Goal: Information Seeking & Learning: Learn about a topic

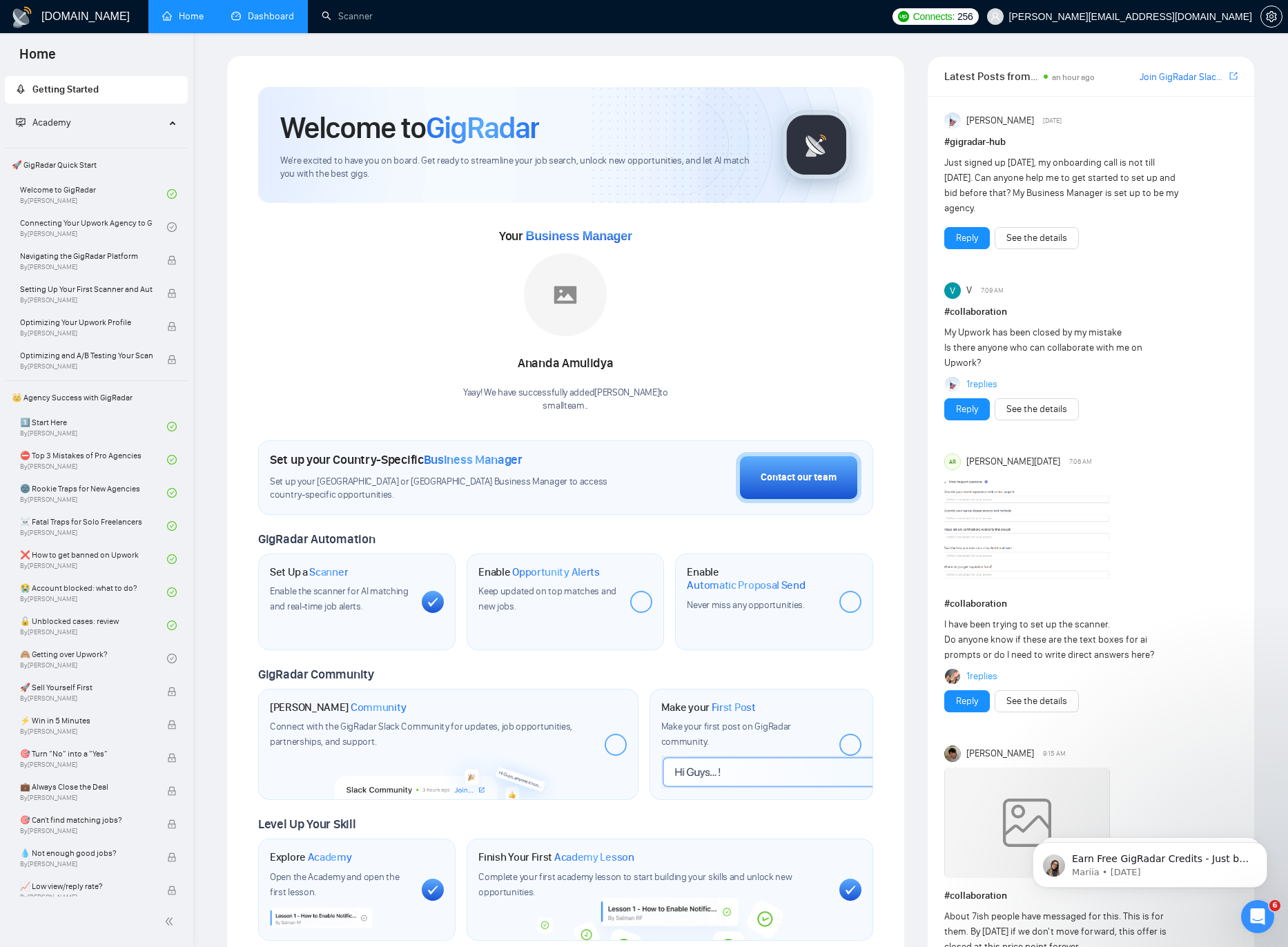
click at [287, 22] on link "Dashboard" at bounding box center [262, 16] width 63 height 12
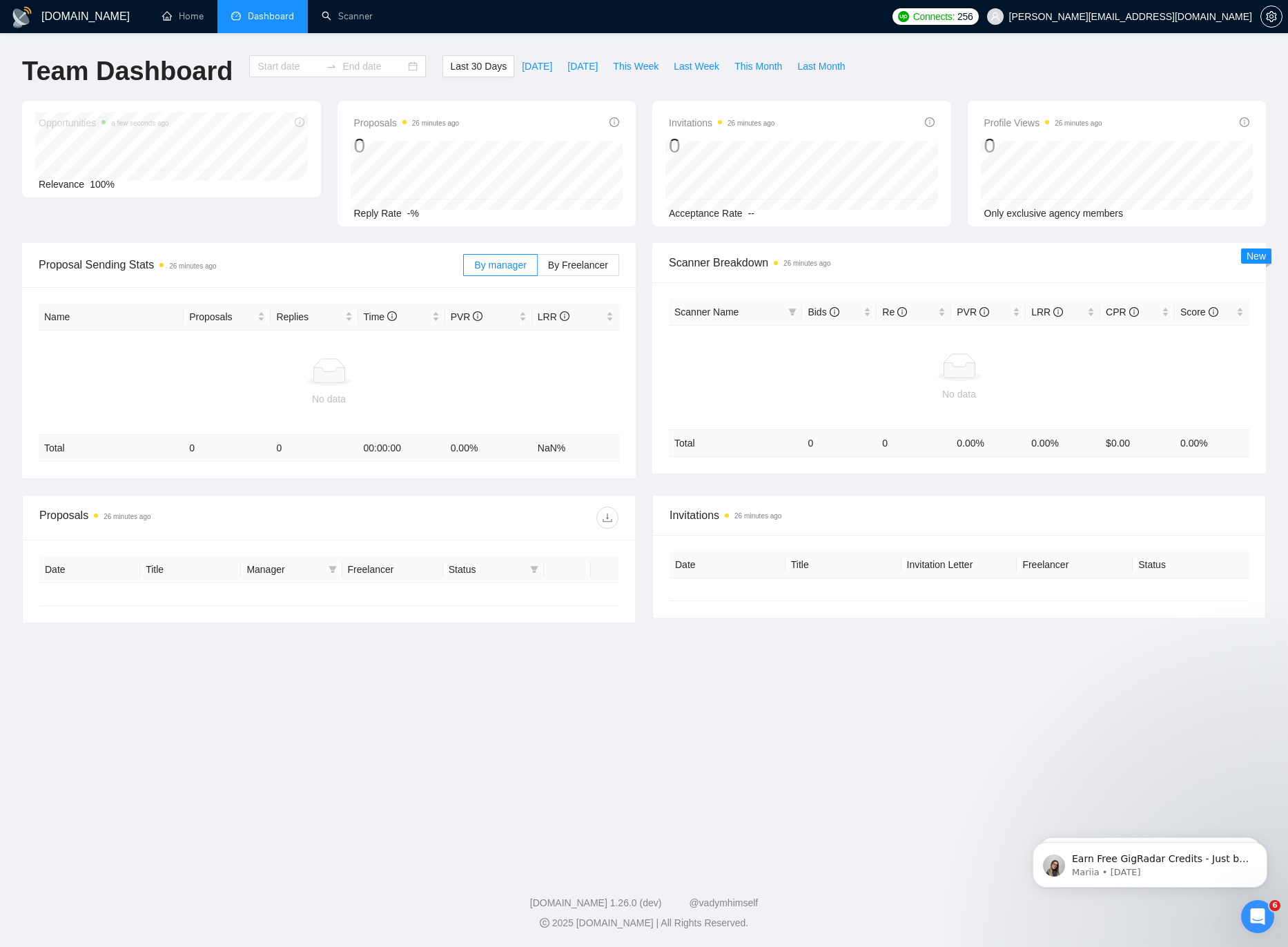
type input "2025-07-28"
type input "2025-08-27"
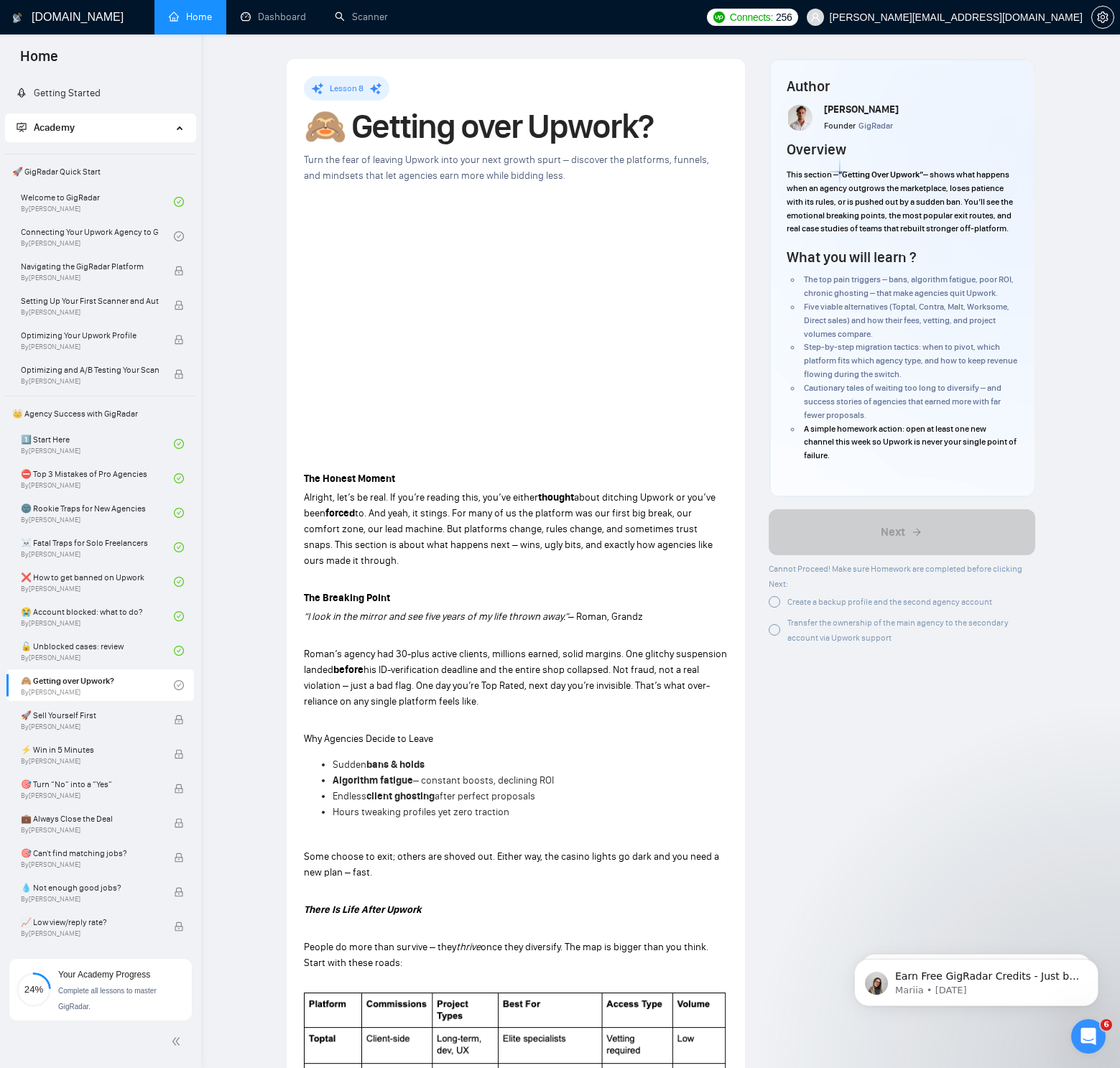
scroll to position [148, 0]
